Goal: Transaction & Acquisition: Purchase product/service

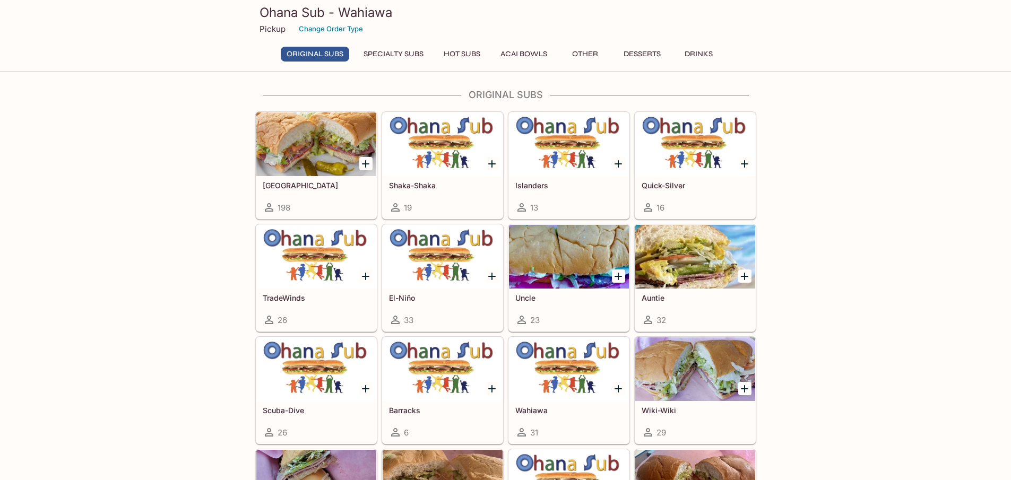
scroll to position [53, 0]
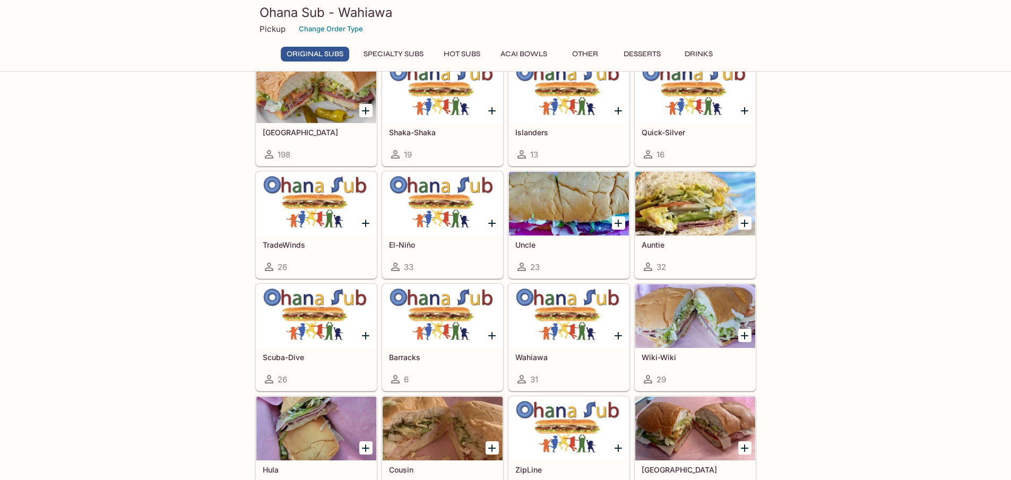
click at [362, 107] on icon "Add Italinano" at bounding box center [365, 111] width 13 height 13
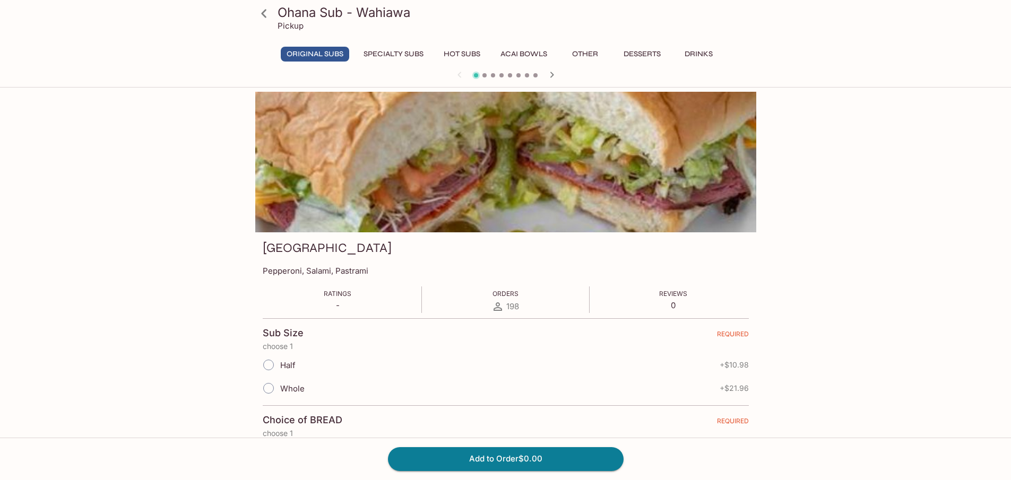
click at [250, 16] on div "Ohana Sub - Wahiawa Pickup Original Subs Specialty Subs Hot Subs Acai Bowls Oth…" at bounding box center [505, 44] width 1011 height 88
click at [260, 16] on icon at bounding box center [264, 13] width 19 height 19
